Goal: Information Seeking & Learning: Find contact information

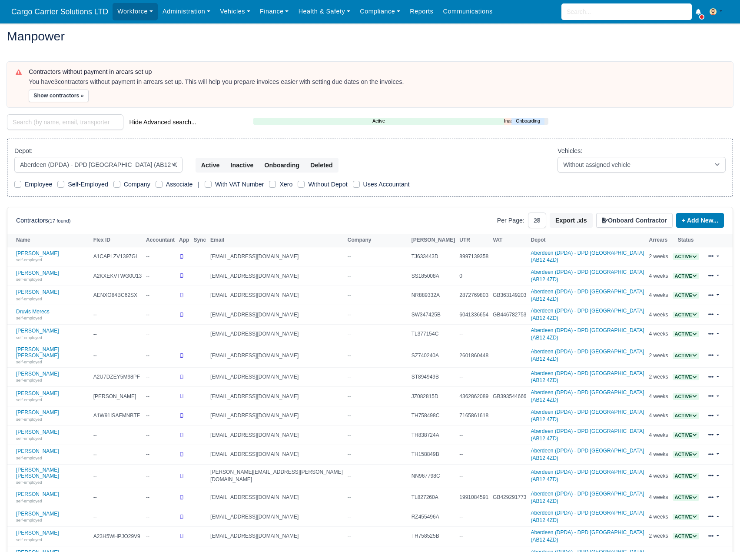
select select "5"
select select "25"
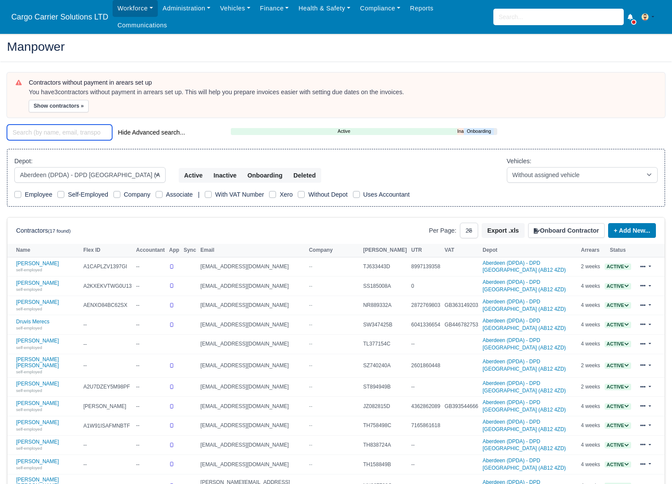
click at [34, 125] on input "search" at bounding box center [59, 133] width 105 height 16
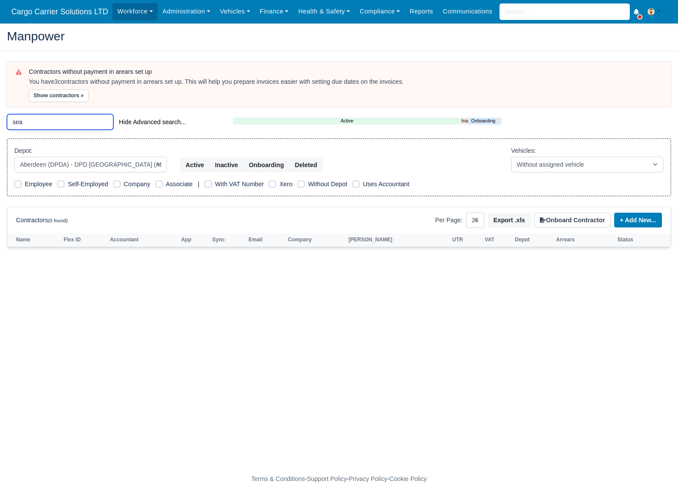
type input "sea"
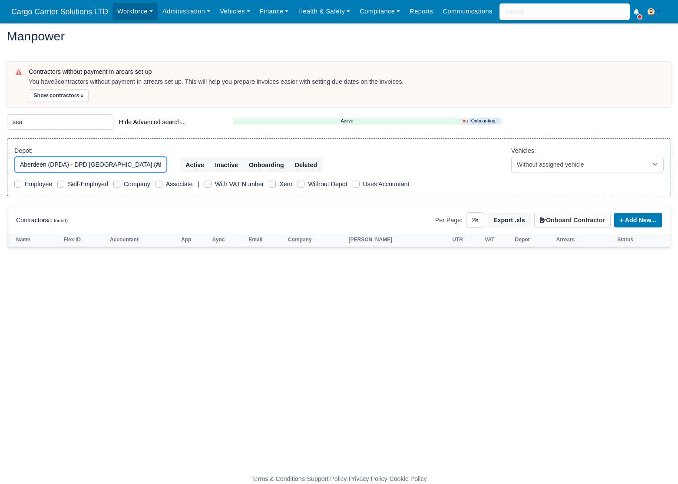
click at [63, 164] on select "All Depots Aberdeen - DAB1 - Aberdeen (DAB1) - Amazon Logistics (AB12 4NJ) Aber…" at bounding box center [90, 165] width 153 height 16
select select "3"
click at [14, 157] on select "All Depots Aberdeen - DAB1 - Aberdeen (DAB1) - Amazon Logistics (AB12 4NJ) Aber…" at bounding box center [90, 165] width 153 height 16
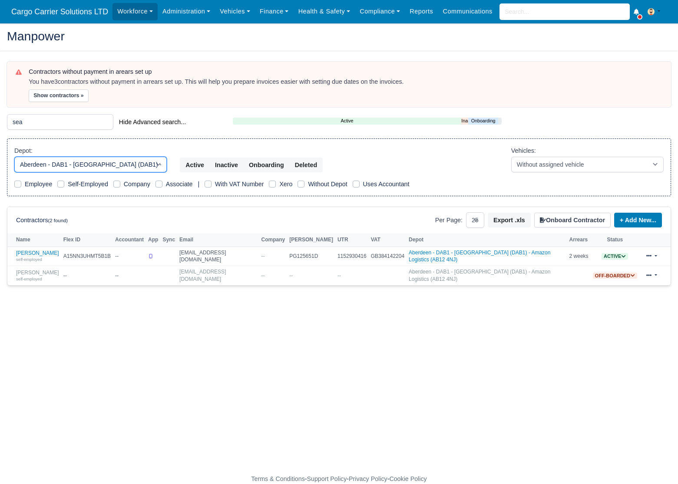
click at [50, 166] on select "All Depots Aberdeen - DAB1 - Aberdeen (DAB1) - Amazon Logistics (AB12 4NJ) Aber…" at bounding box center [90, 165] width 153 height 16
select select
click at [14, 157] on select "All Depots Aberdeen - DAB1 - Aberdeen (DAB1) - Amazon Logistics (AB12 4NJ) Aber…" at bounding box center [90, 165] width 153 height 16
click at [37, 255] on link "Sean Forbes self-employed" at bounding box center [37, 256] width 43 height 13
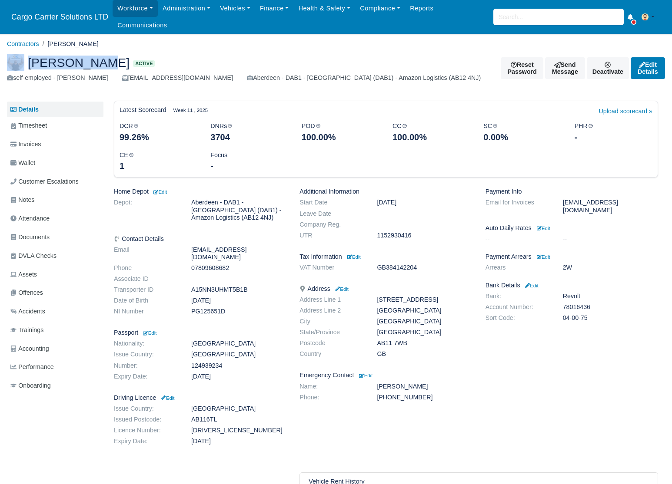
drag, startPoint x: 96, startPoint y: 55, endPoint x: 18, endPoint y: 60, distance: 78.0
click at [18, 60] on h2 "Sean Forbes Active" at bounding box center [247, 62] width 481 height 17
copy h2 "[PERSON_NAME]"
drag, startPoint x: 195, startPoint y: 67, endPoint x: 116, endPoint y: 63, distance: 78.8
click at [116, 73] on div "self-employed - Sean Forbes Seanryanforbes@yahoo.com Aberdeen - DAB1 - Aberdeen…" at bounding box center [247, 78] width 481 height 10
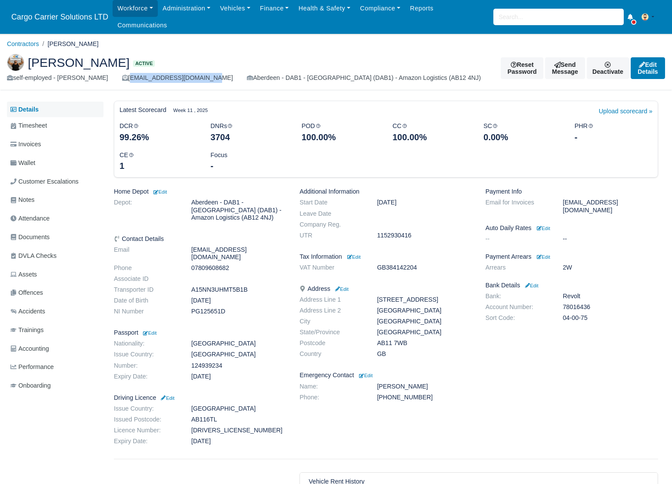
copy div "[EMAIL_ADDRESS][DOMAIN_NAME]"
click at [215, 265] on dd "07809608682" at bounding box center [239, 268] width 108 height 7
copy dd "07809608682"
click at [252, 246] on dd "Seanryanforbes@yahoo.com" at bounding box center [239, 253] width 108 height 15
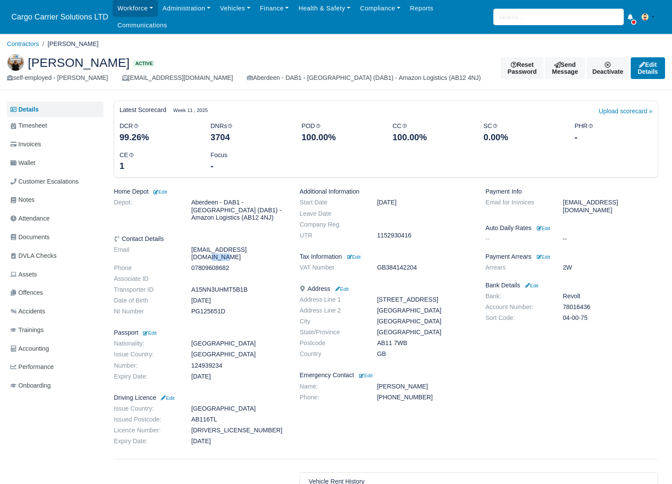
click at [252, 246] on dd "Seanryanforbes@yahoo.com" at bounding box center [239, 253] width 108 height 15
copy dl "Seanryanforbes@yahoo.com"
click at [525, 11] on input "search" at bounding box center [558, 17] width 130 height 17
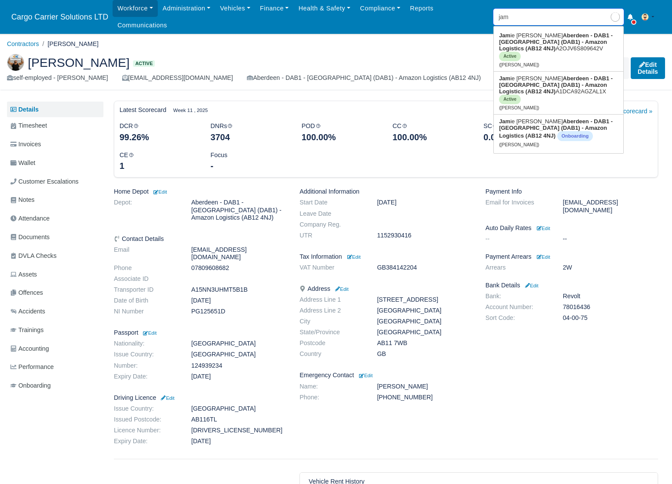
type input "jami"
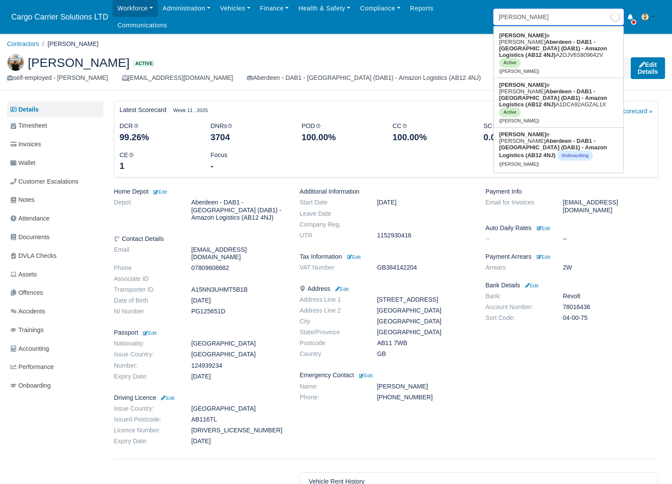
type input "jamie Johnston"
click at [531, 32] on link "Jami e Johnston Aberdeen - DAB1 - Aberdeen (DAB1) - Amazon Logistics (AB12 4NJ)…" at bounding box center [558, 53] width 129 height 49
type input "[PERSON_NAME]"
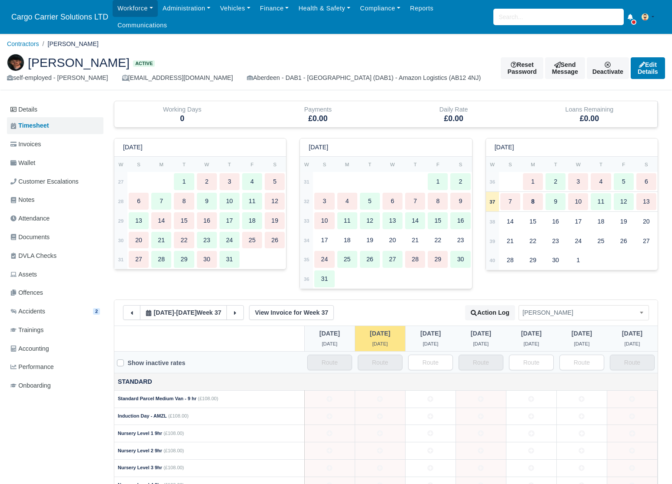
drag, startPoint x: 115, startPoint y: 54, endPoint x: 30, endPoint y: 54, distance: 85.6
click at [30, 54] on h2 "Jamie Johnston Active" at bounding box center [247, 62] width 481 height 17
copy span "Jamie Johnston"
click at [20, 102] on link "Details" at bounding box center [55, 110] width 96 height 16
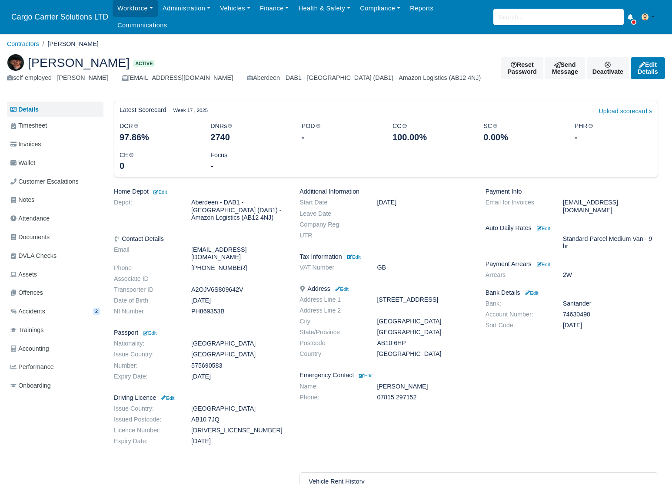
drag, startPoint x: 241, startPoint y: 250, endPoint x: 171, endPoint y: 252, distance: 70.0
click at [171, 252] on dl "Email [EMAIL_ADDRESS][DOMAIN_NAME] Phone [PHONE_NUMBER] Associate ID Transporte…" at bounding box center [200, 282] width 186 height 73
copy dl "[PHONE_NUMBER]"
drag, startPoint x: 204, startPoint y: 68, endPoint x: 123, endPoint y: 72, distance: 80.9
click at [123, 73] on div "self-employed - Jamie Johnston jamiejohnstondab1@gmail.com Aberdeen - DAB1 - Ab…" at bounding box center [247, 78] width 481 height 10
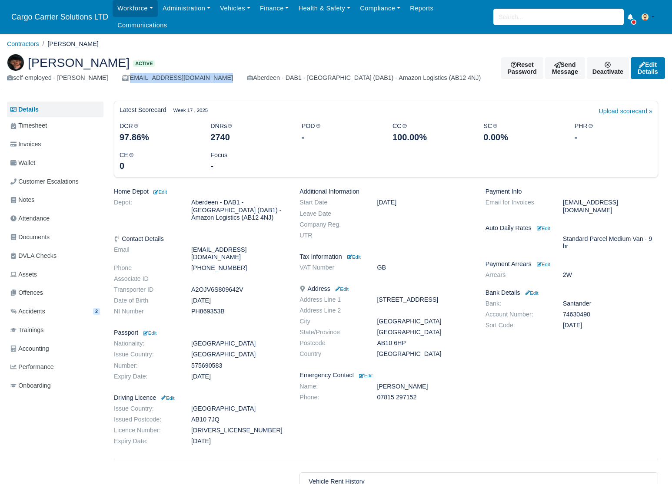
copy div "jamiejohnstondab1@gmail.com"
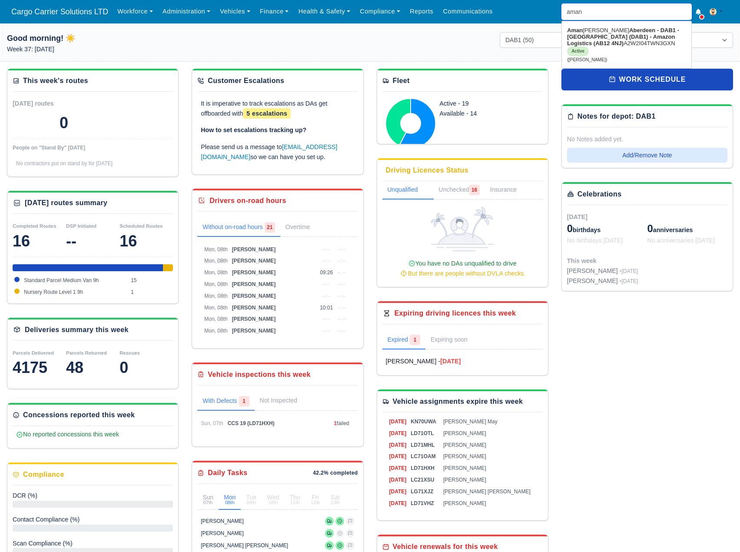
click at [590, 13] on input "aman" at bounding box center [626, 11] width 130 height 17
drag, startPoint x: 599, startPoint y: 13, endPoint x: 520, endPoint y: 20, distance: 79.4
click at [520, 20] on div "Workforce Manpower Expiring Documents Leave Requests Daily Attendance Daily Tim…" at bounding box center [423, 11] width 620 height 23
click at [59, 11] on span "Cargo Carrier Solutions LTD" at bounding box center [60, 11] width 106 height 17
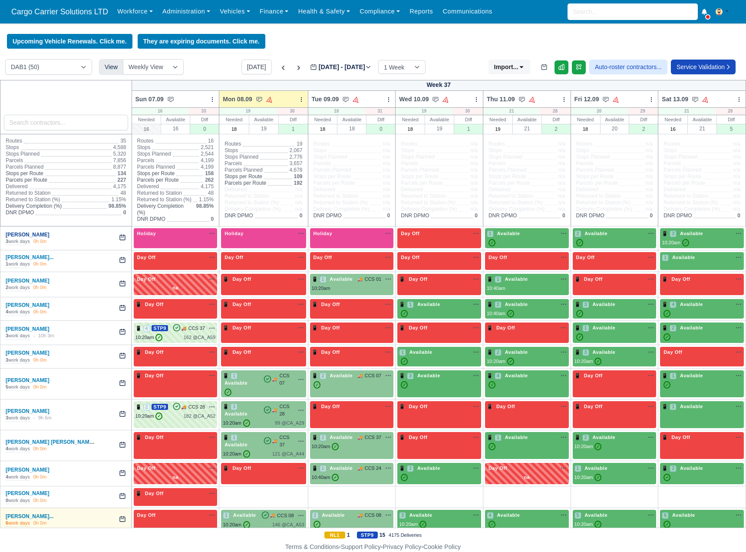
click at [25, 235] on link "[PERSON_NAME]" at bounding box center [28, 235] width 44 height 6
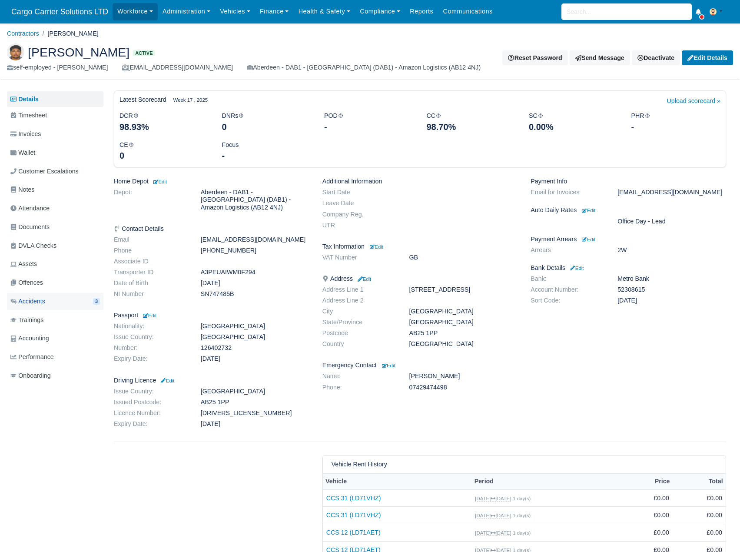
click at [34, 304] on span "Accidents" at bounding box center [27, 301] width 35 height 10
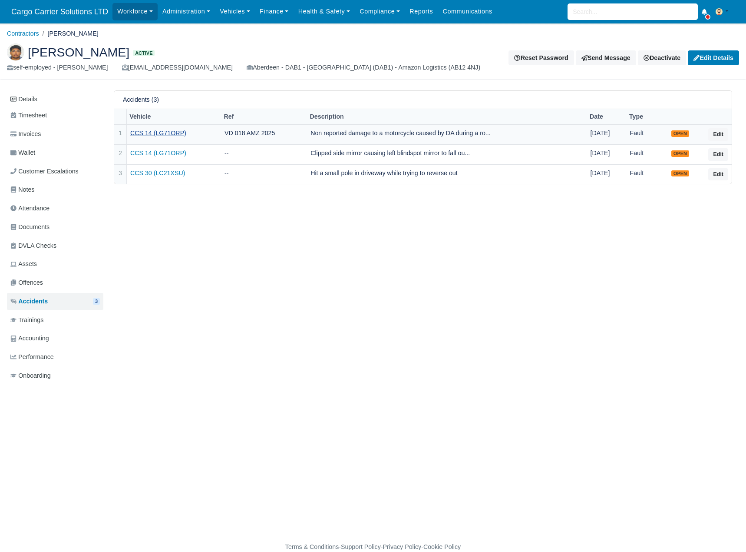
click at [173, 133] on link "CCS 14 (LG71ORP)" at bounding box center [173, 133] width 87 height 10
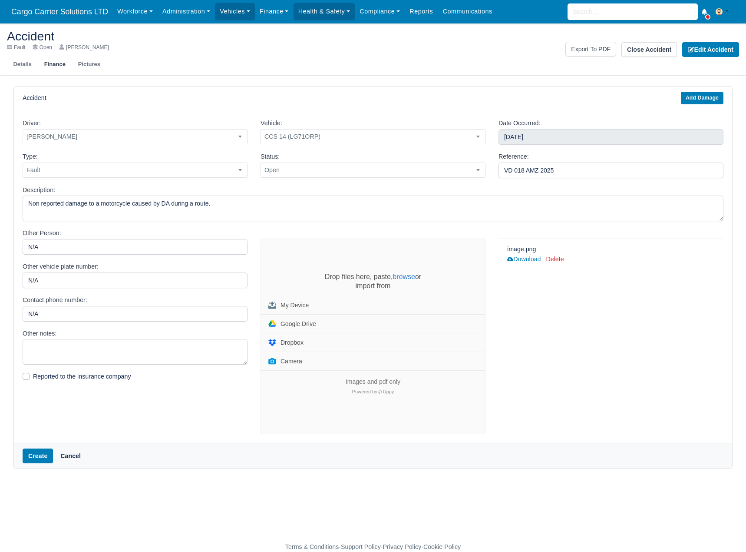
click at [55, 62] on link "Finance" at bounding box center [55, 65] width 34 height 14
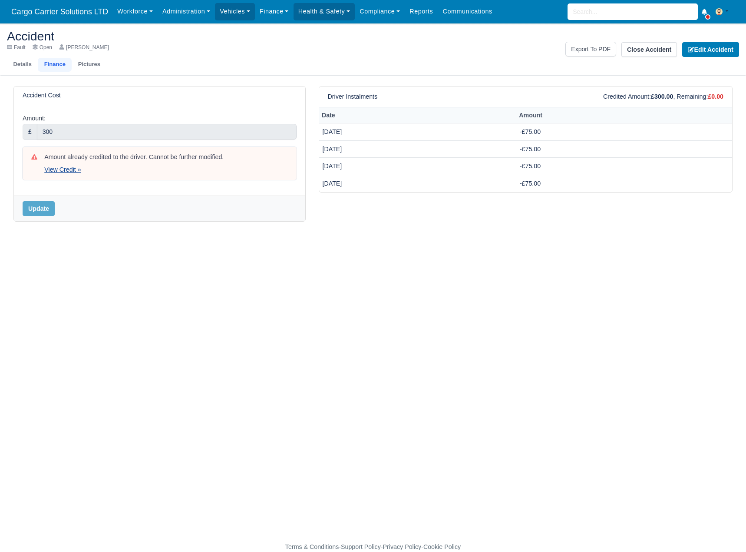
click at [62, 172] on link "View Credit »" at bounding box center [62, 169] width 36 height 7
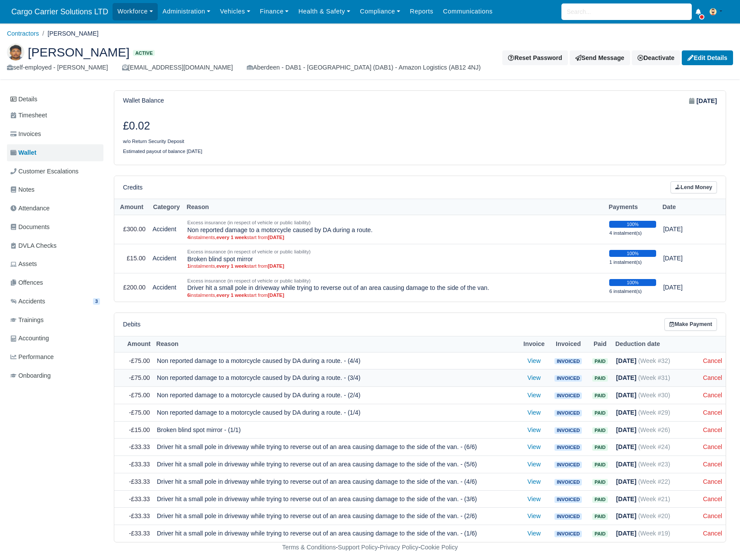
scroll to position [0, 0]
click at [272, 237] on small "4 instalments, every 1 week start from Jul 18, 2025" at bounding box center [394, 237] width 415 height 6
click at [642, 232] on td "100% 4 instalment(s)" at bounding box center [633, 228] width 54 height 29
click at [708, 226] on td "Jul 10, 2025" at bounding box center [688, 228] width 56 height 29
click at [571, 361] on span "Invoiced" at bounding box center [567, 361] width 27 height 7
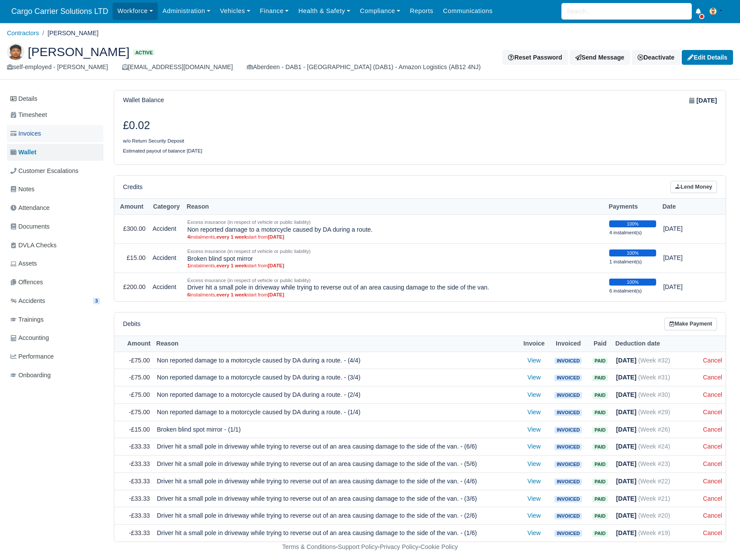
click at [50, 134] on link "Invoices" at bounding box center [55, 133] width 96 height 17
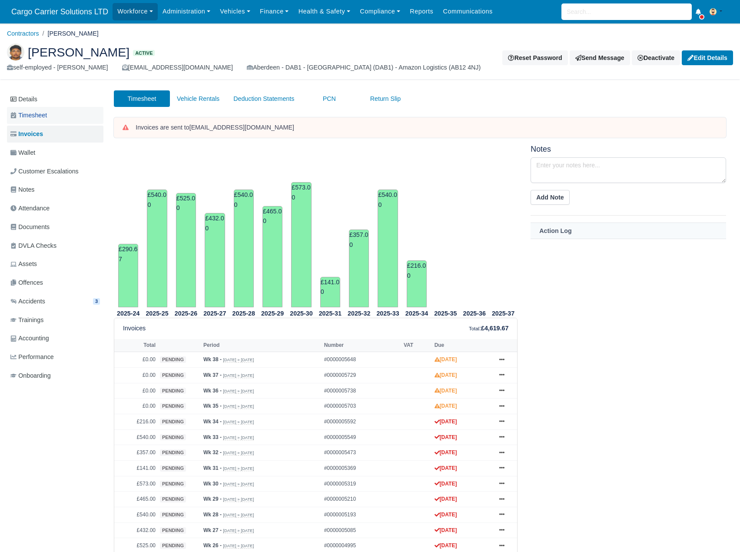
click at [52, 119] on link "Timesheet" at bounding box center [55, 115] width 96 height 17
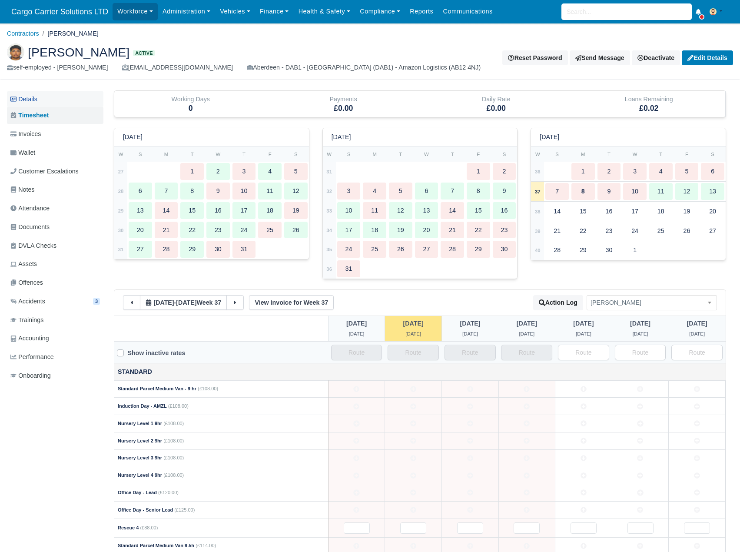
click at [44, 98] on link "Details" at bounding box center [55, 99] width 96 height 16
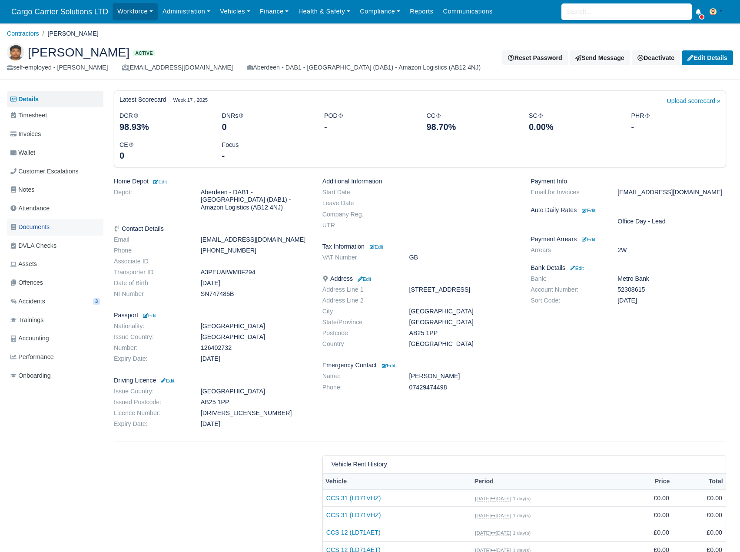
click at [42, 225] on span "Documents" at bounding box center [29, 227] width 39 height 10
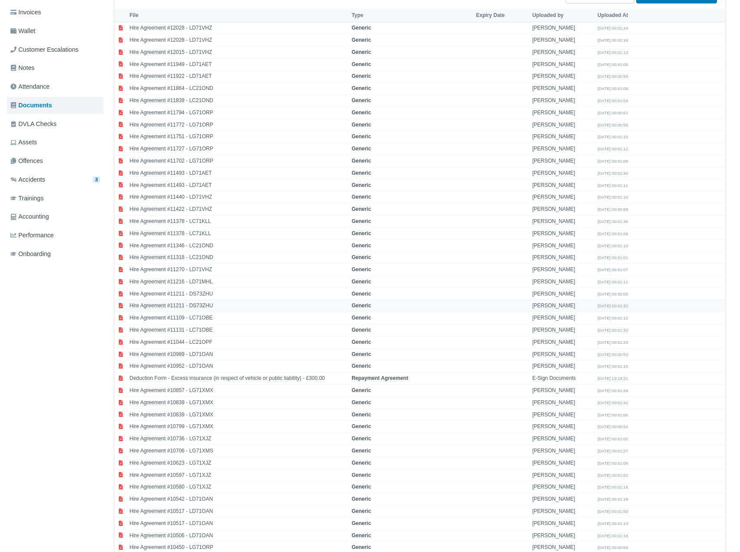
scroll to position [145, 0]
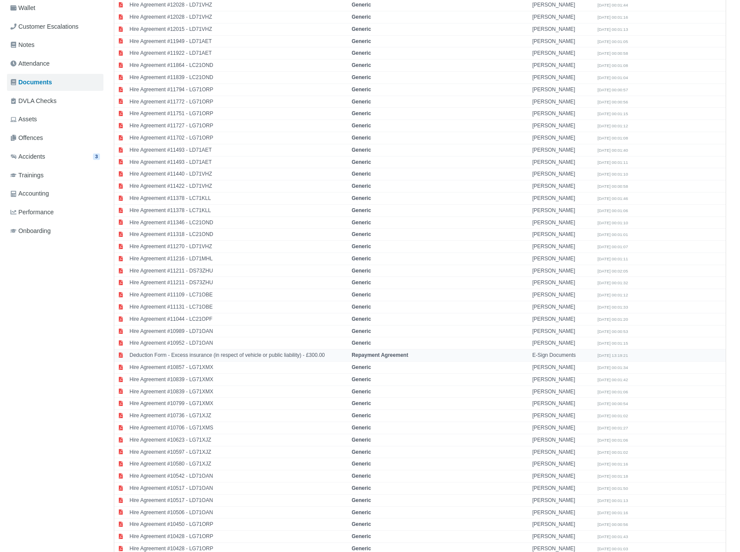
click at [219, 351] on td "Deduction Form - Excess insurance (in respect of vehicle or public liability) -…" at bounding box center [238, 355] width 222 height 12
select select "repayment-agreement"
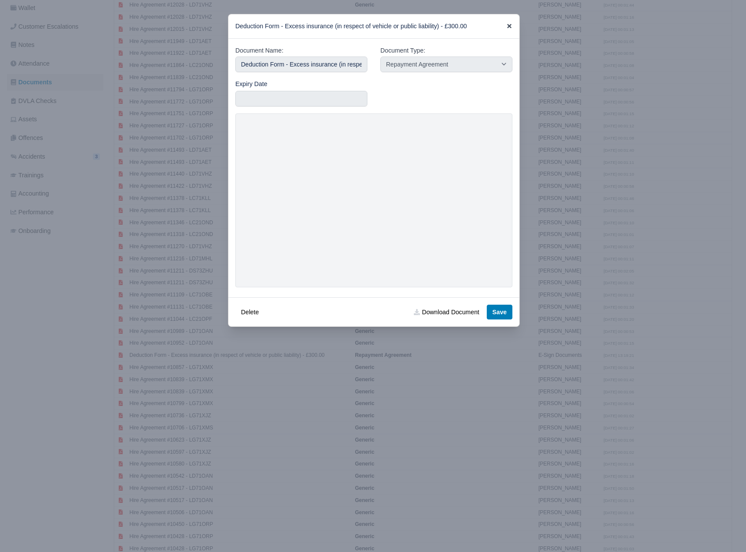
click at [509, 24] on icon at bounding box center [510, 26] width 6 height 6
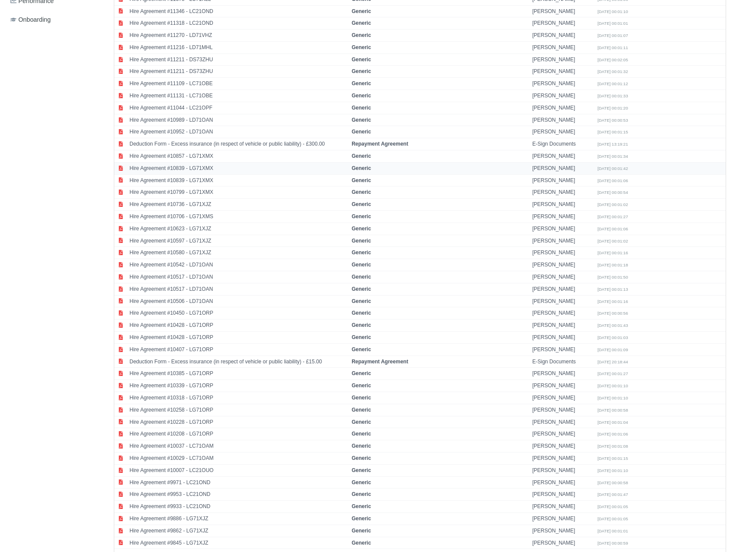
scroll to position [362, 0]
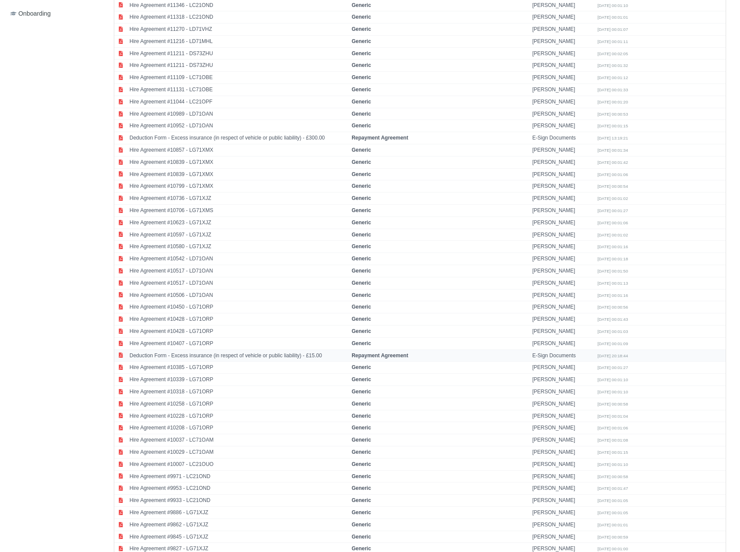
click at [235, 359] on td "Deduction Form - Excess insurance (in respect of vehicle or public liability) -…" at bounding box center [238, 355] width 222 height 12
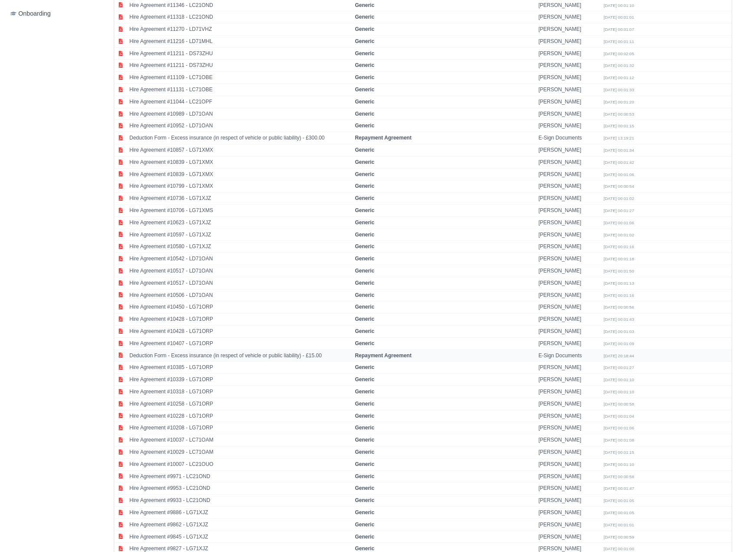
select select "repayment-agreement"
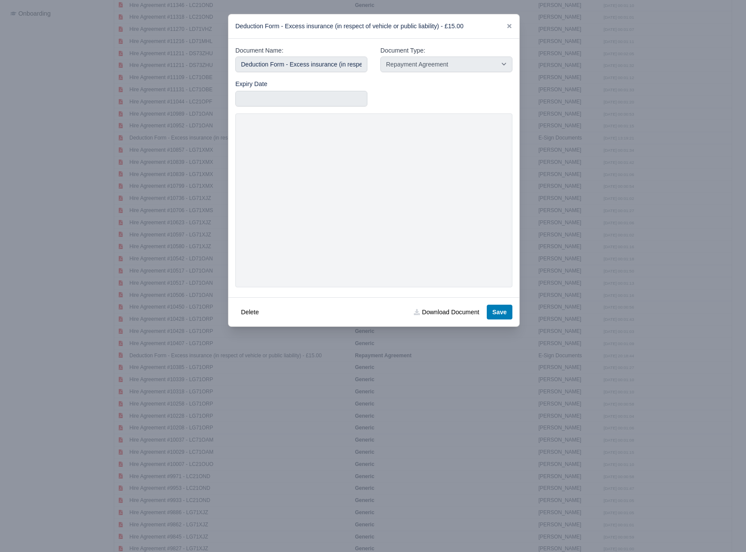
click at [510, 25] on icon at bounding box center [510, 26] width 6 height 6
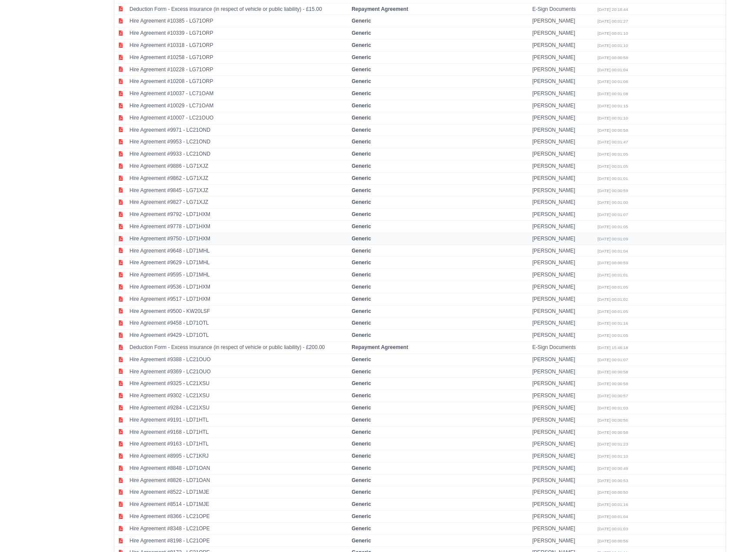
scroll to position [796, 0]
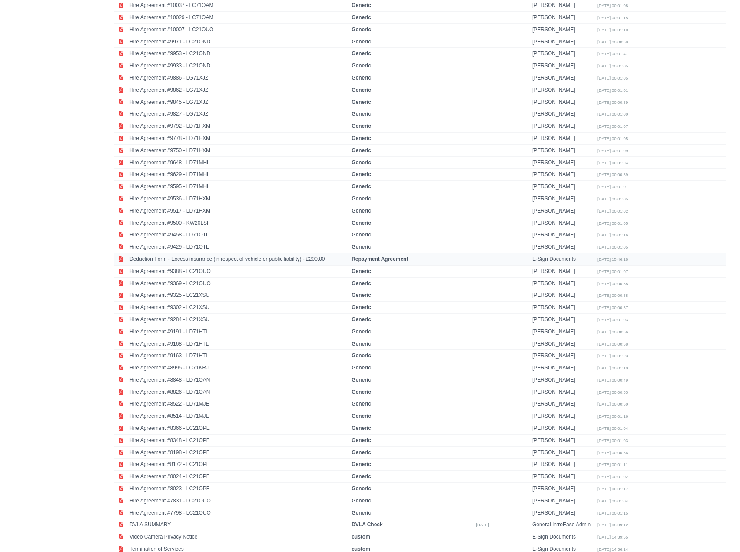
click at [234, 256] on td "Deduction Form - Excess insurance (in respect of vehicle or public liability) -…" at bounding box center [238, 259] width 222 height 12
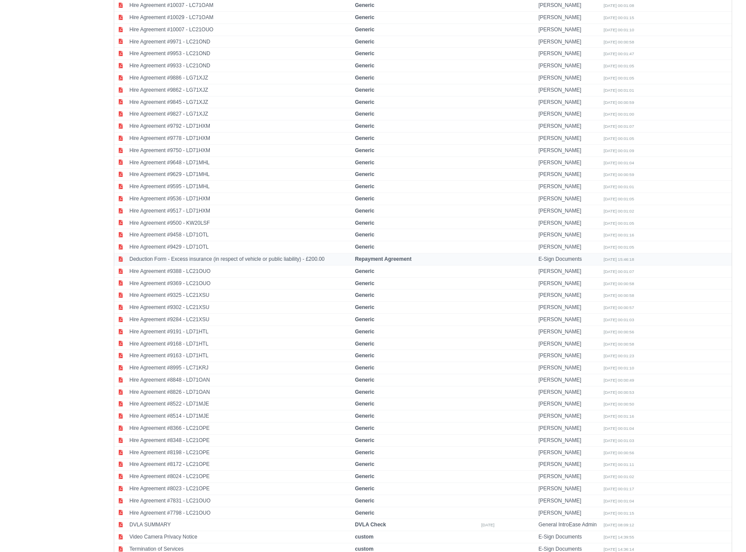
select select "repayment-agreement"
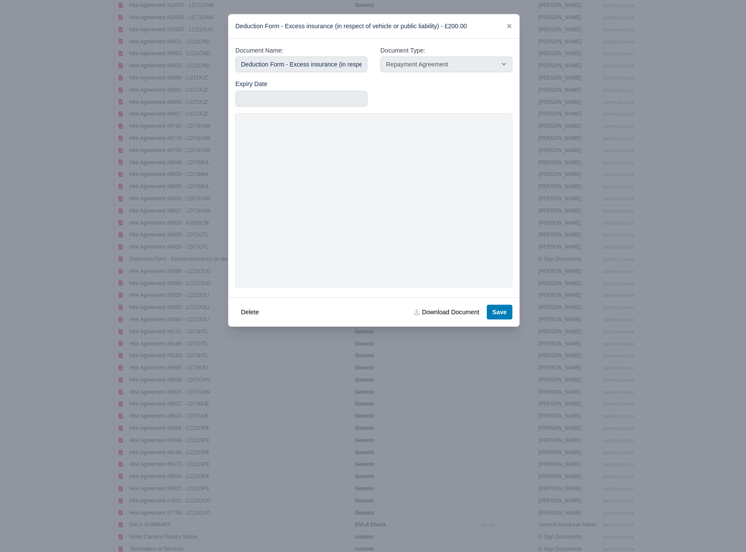
click at [513, 25] on div "Deduction Form - Excess insurance (in respect of vehicle or public liability) -…" at bounding box center [374, 26] width 291 height 24
click at [507, 25] on icon at bounding box center [510, 26] width 6 height 6
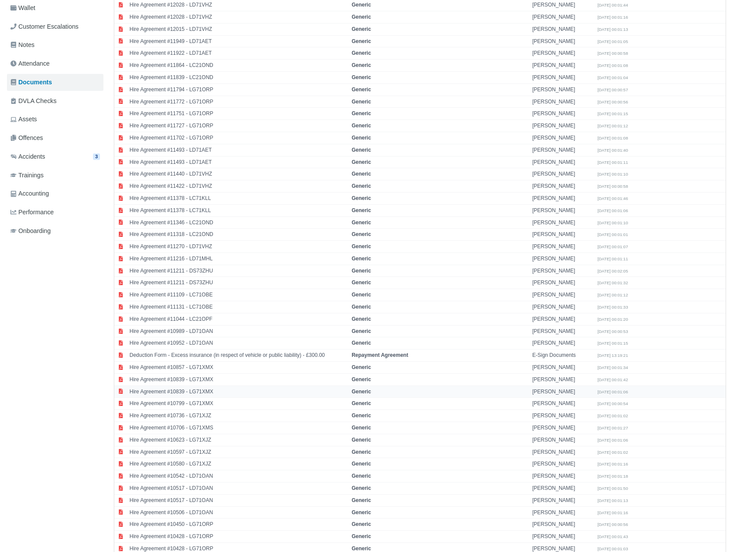
scroll to position [0, 0]
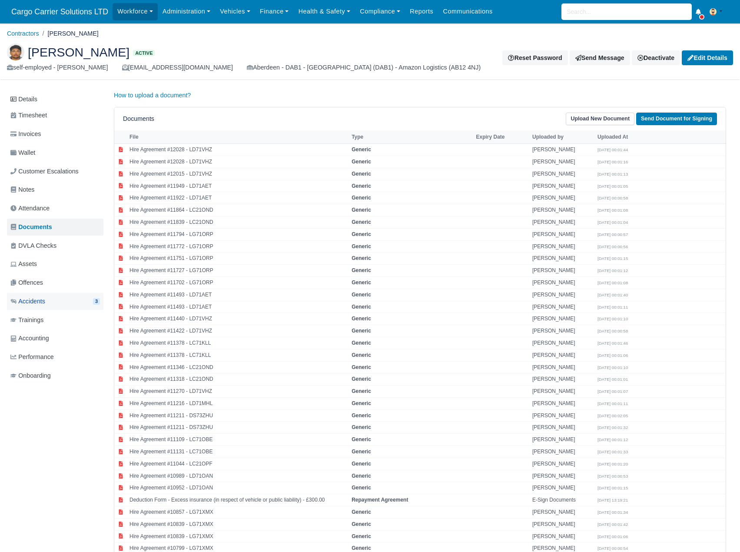
click at [51, 299] on link "Accidents 3" at bounding box center [55, 301] width 96 height 17
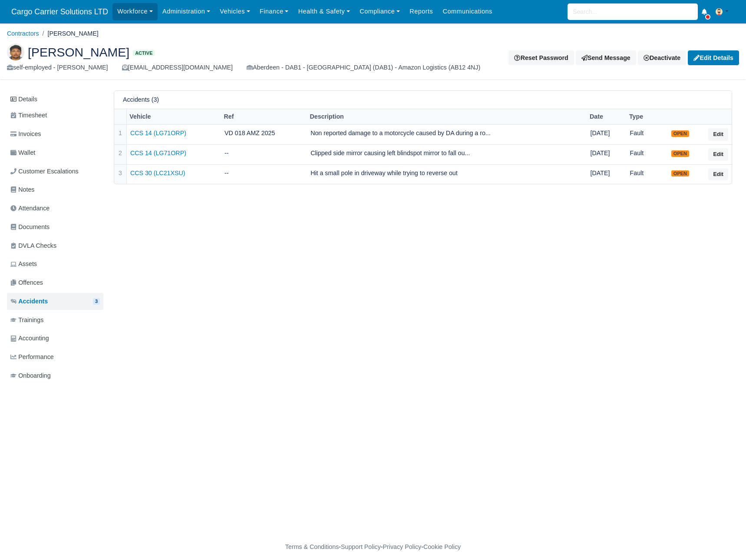
click at [133, 61] on div "[PERSON_NAME] Active self-employed - [PERSON_NAME] [EMAIL_ADDRESS][DOMAIN_NAME]…" at bounding box center [247, 57] width 494 height 29
click at [165, 134] on link "CCS 14 (LG71ORP)" at bounding box center [173, 133] width 87 height 10
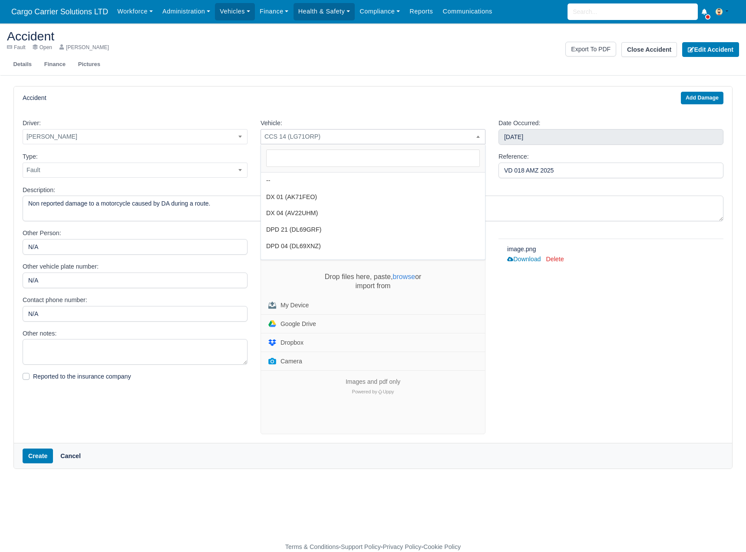
click at [299, 136] on span "CCS 14 (LG71ORP)" at bounding box center [373, 136] width 224 height 11
click at [296, 308] on div "My Device" at bounding box center [295, 305] width 28 height 6
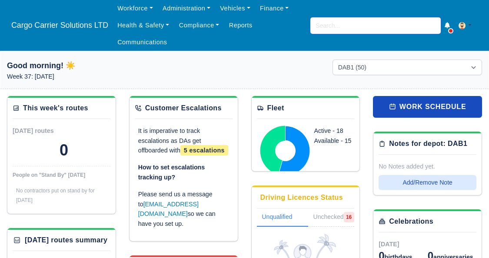
click at [344, 28] on input "search" at bounding box center [375, 25] width 130 height 17
type input "mat"
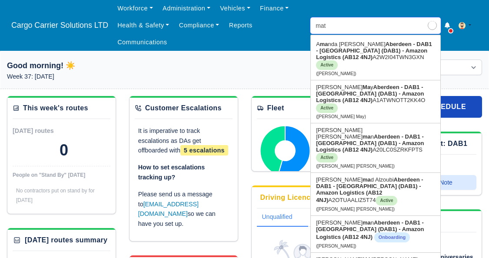
type input "[PERSON_NAME]"
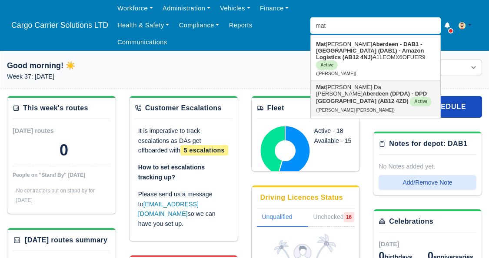
click at [353, 90] on link "Mat [PERSON_NAME] Da [PERSON_NAME] Aberdeen (DPDA) - DPD [GEOGRAPHIC_DATA] (AB1…" at bounding box center [375, 98] width 129 height 36
type input "[PERSON_NAME] [PERSON_NAME]"
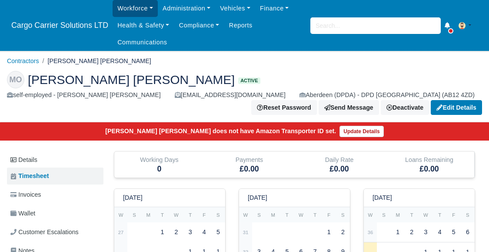
click at [135, 3] on link "Workforce" at bounding box center [135, 8] width 45 height 17
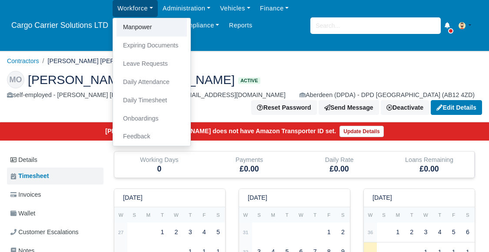
click at [140, 20] on link "Manpower" at bounding box center [151, 27] width 70 height 18
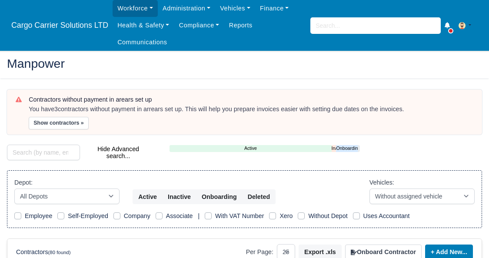
select select "25"
click at [366, 27] on input "search" at bounding box center [375, 25] width 130 height 17
paste input "Matheus"
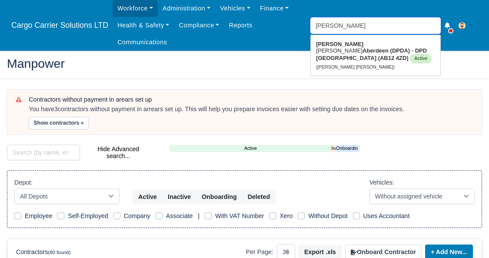
type input "Matheus"
type input "[PERSON_NAME] [PERSON_NAME]"
drag, startPoint x: 343, startPoint y: 22, endPoint x: 265, endPoint y: 27, distance: 78.0
click at [265, 27] on div "Workforce Manpower Expiring Documents Leave Requests Daily Attendance Daily Tim…" at bounding box center [297, 25] width 369 height 51
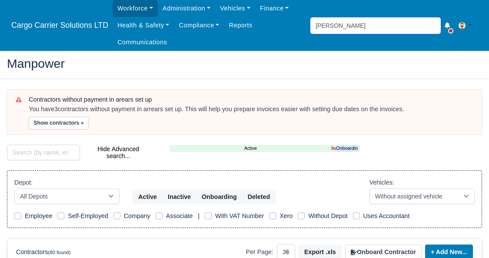
type input "Matheus"
click at [47, 150] on input "search" at bounding box center [43, 153] width 73 height 16
paste input "Matheus"
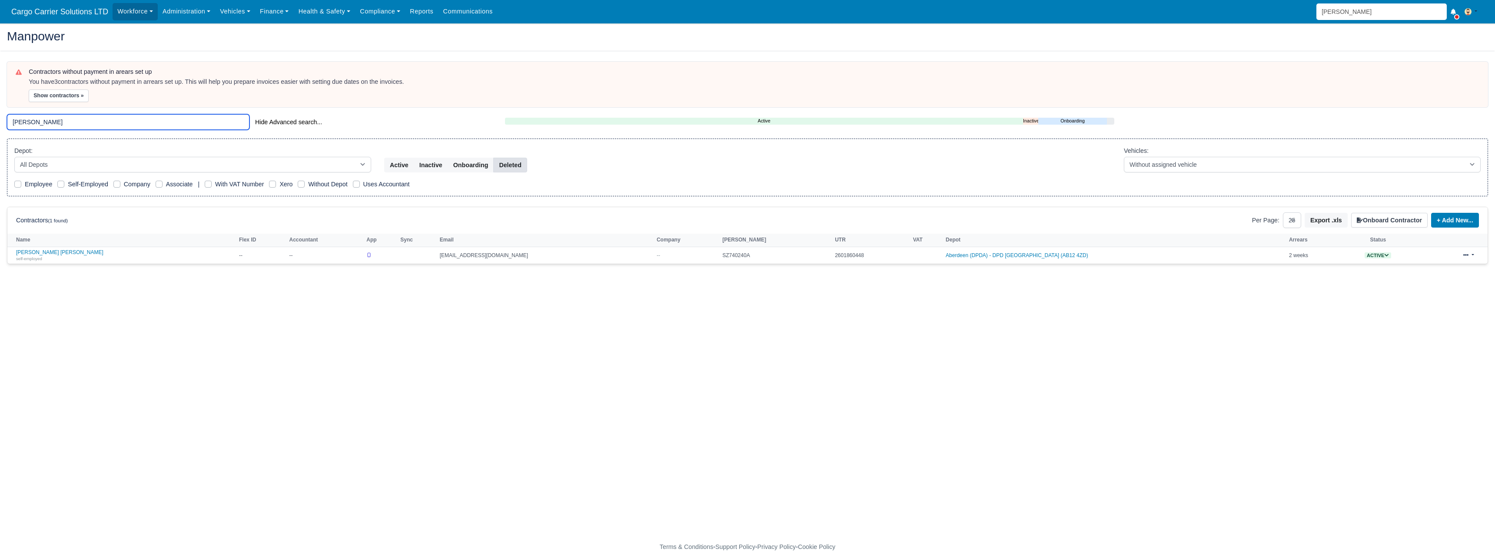
type input "Matheus"
click at [488, 164] on button "Deleted" at bounding box center [509, 165] width 33 height 15
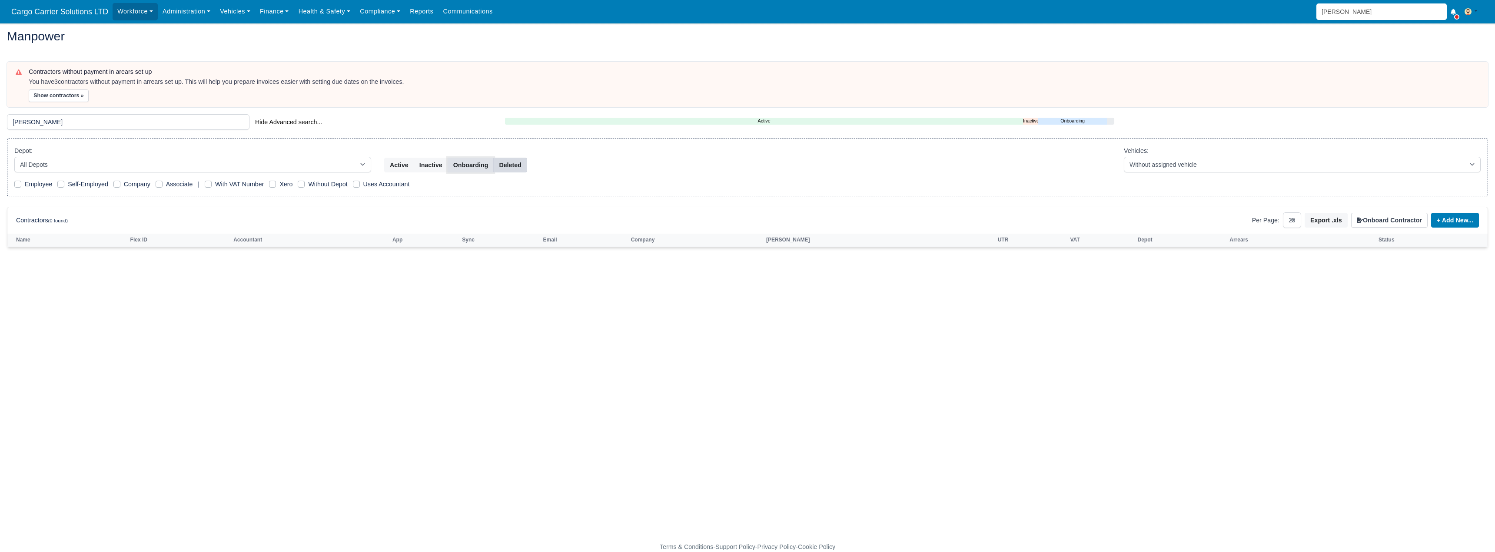
click at [473, 163] on button "Onboarding" at bounding box center [471, 165] width 46 height 15
click at [432, 163] on button "Inactive" at bounding box center [431, 165] width 34 height 15
click at [392, 163] on button "Active" at bounding box center [399, 165] width 30 height 15
click at [53, 119] on input "Matheus" at bounding box center [128, 122] width 242 height 16
click at [488, 169] on button "Deleted" at bounding box center [509, 165] width 33 height 15
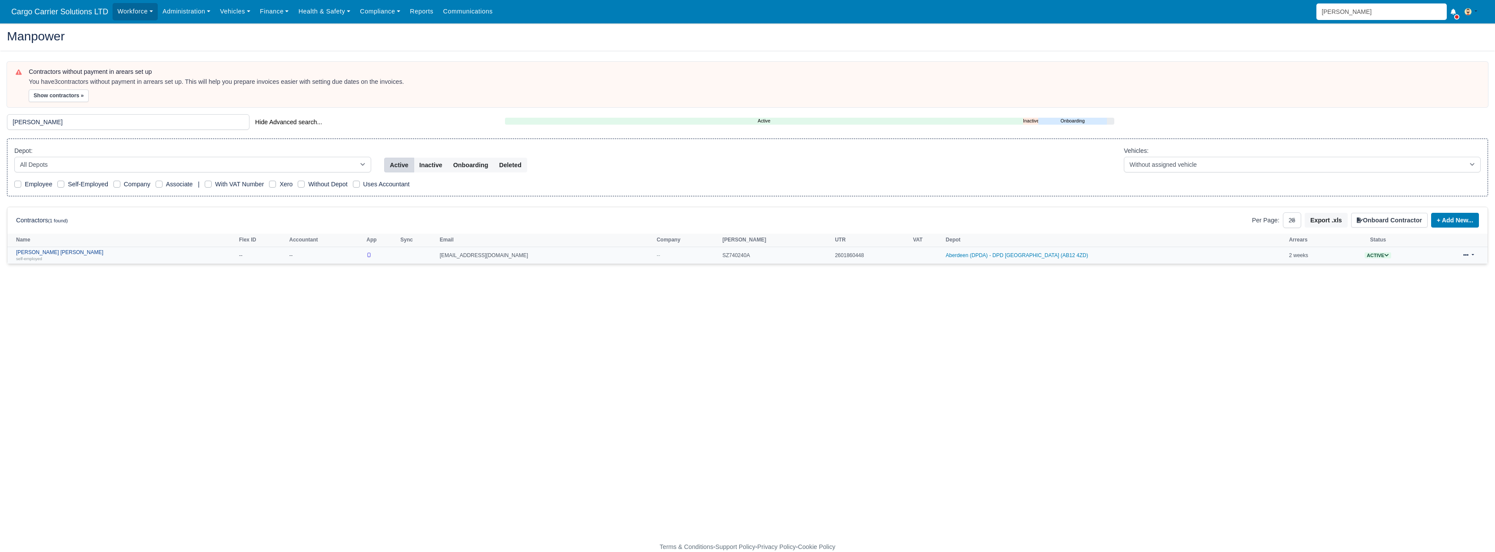
click at [46, 253] on link "Matheus Da Silva De Oliveira self-employed" at bounding box center [125, 255] width 219 height 13
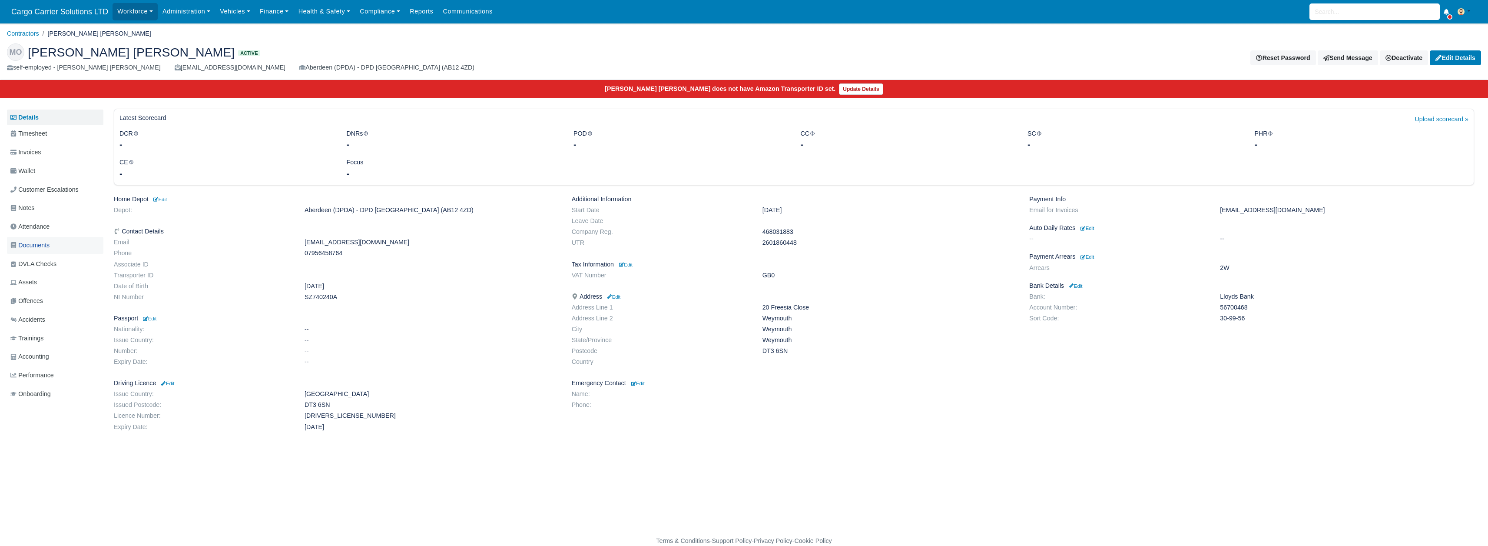
click at [26, 246] on span "Documents" at bounding box center [29, 245] width 39 height 10
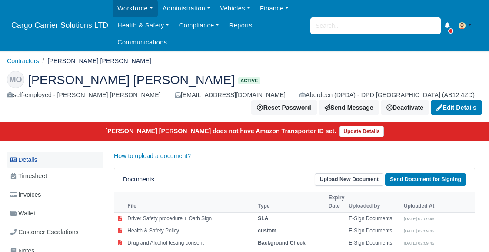
click at [35, 164] on link "Details" at bounding box center [55, 160] width 96 height 16
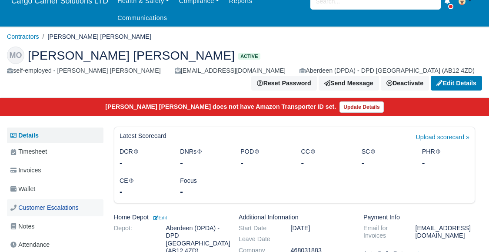
scroll to position [73, 0]
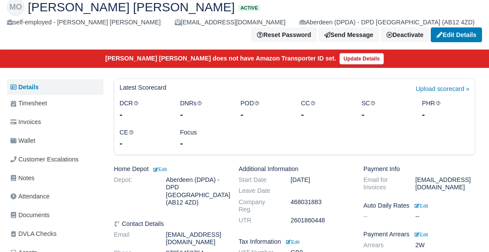
drag, startPoint x: 206, startPoint y: 240, endPoint x: 167, endPoint y: 238, distance: 39.1
click at [167, 249] on dd "07956458764" at bounding box center [195, 252] width 73 height 7
copy dd "07956458764"
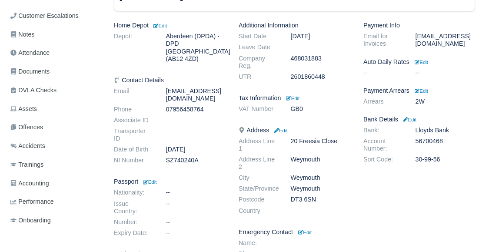
scroll to position [217, 0]
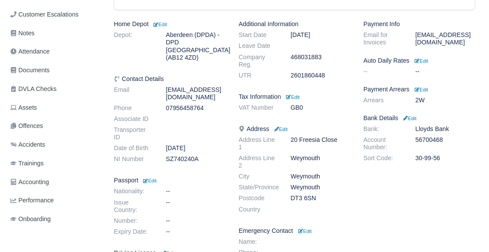
click at [439, 135] on dl "Bank: Lloyds Bank Account Number: 56700468 Sort Code: 30-99-56" at bounding box center [419, 145] width 125 height 40
click at [423, 141] on dd "56700468" at bounding box center [445, 143] width 73 height 15
copy dd "56700468"
click at [427, 157] on dd "30-99-56" at bounding box center [445, 157] width 73 height 7
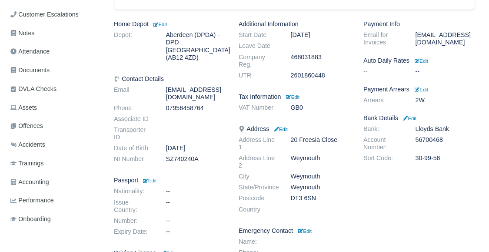
click at [427, 157] on dd "30-99-56" at bounding box center [445, 157] width 73 height 7
copy div "30-99-56"
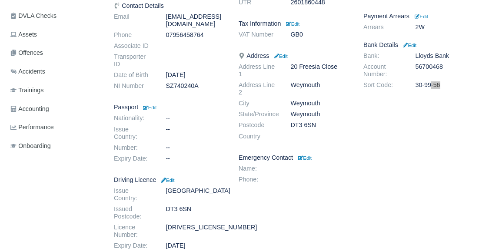
scroll to position [300, 0]
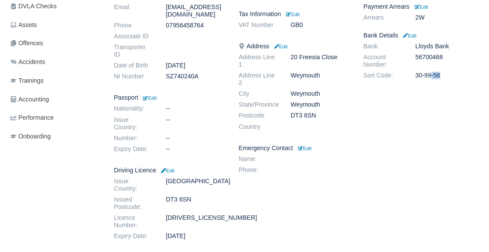
drag, startPoint x: 192, startPoint y: 163, endPoint x: 166, endPoint y: 161, distance: 27.0
click at [166, 196] on dd "DT3 6SN" at bounding box center [195, 203] width 73 height 15
copy dd "DT3 6SN"
